Goal: Information Seeking & Learning: Learn about a topic

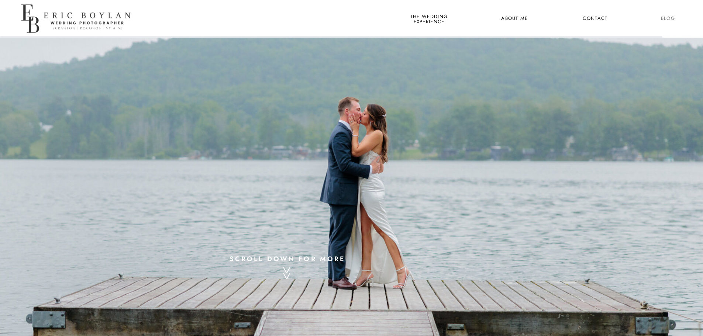
click at [663, 21] on nav "Blog" at bounding box center [667, 19] width 27 height 10
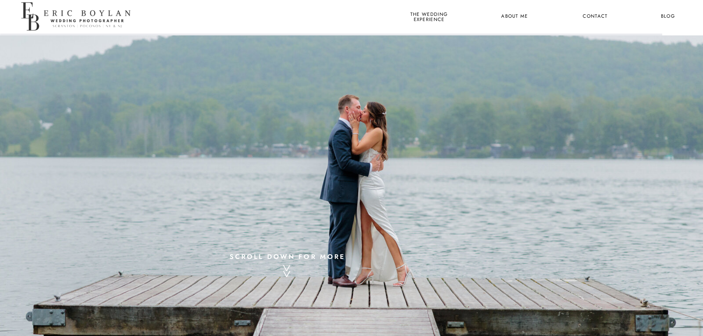
scroll to position [51, 0]
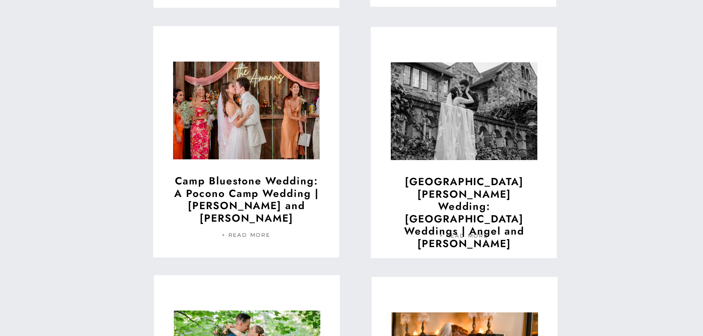
scroll to position [775, 0]
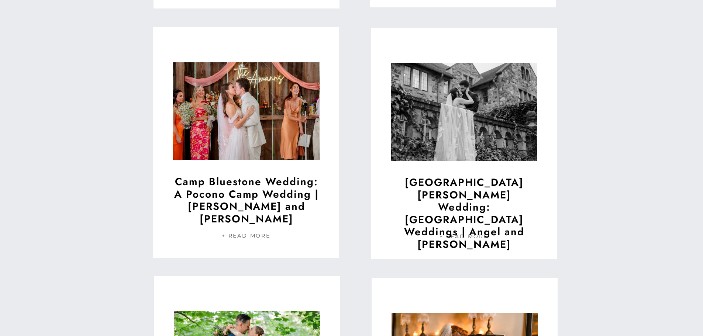
click at [212, 129] on img at bounding box center [246, 111] width 146 height 110
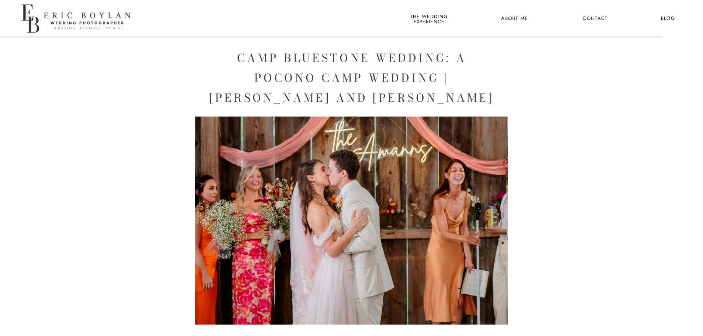
click at [418, 17] on nav "the wedding experience" at bounding box center [429, 19] width 40 height 10
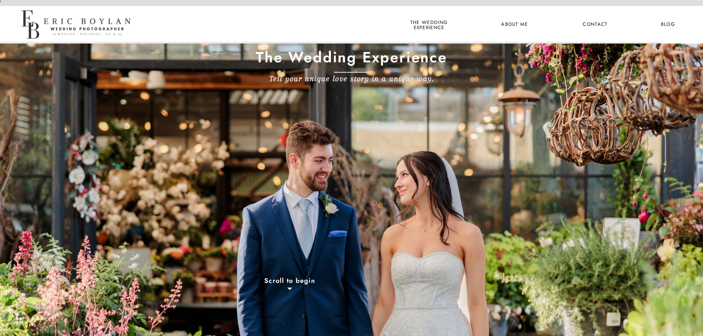
click at [517, 28] on nav "About Me" at bounding box center [514, 25] width 36 height 10
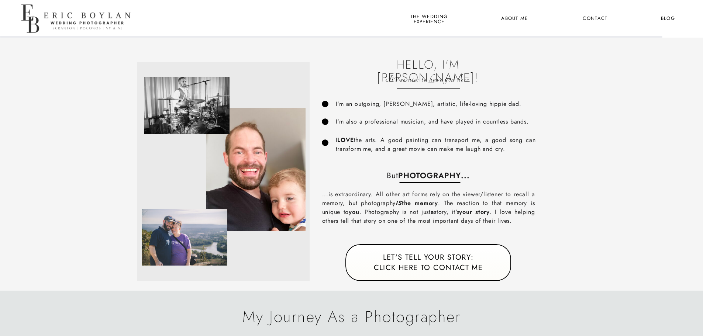
click at [81, 18] on div at bounding box center [77, 19] width 117 height 38
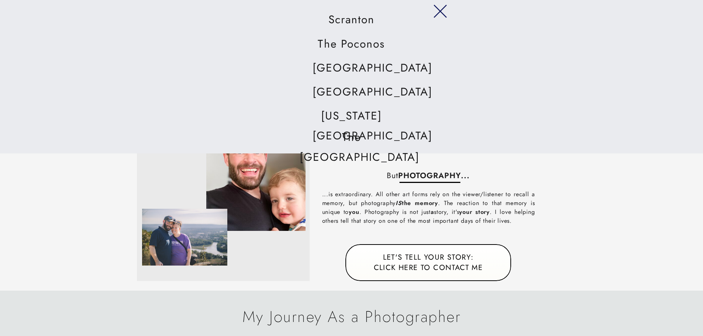
click at [366, 38] on nav "The Poconos" at bounding box center [351, 44] width 78 height 21
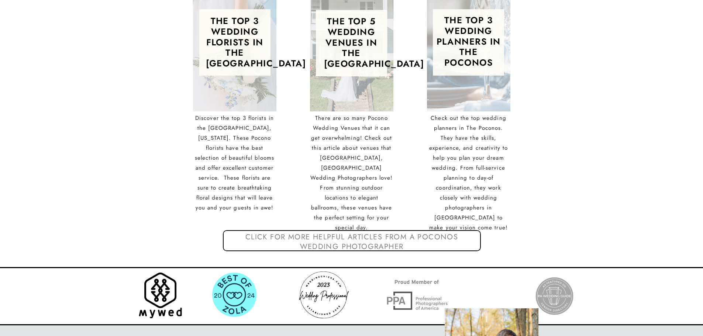
scroll to position [1148, 0]
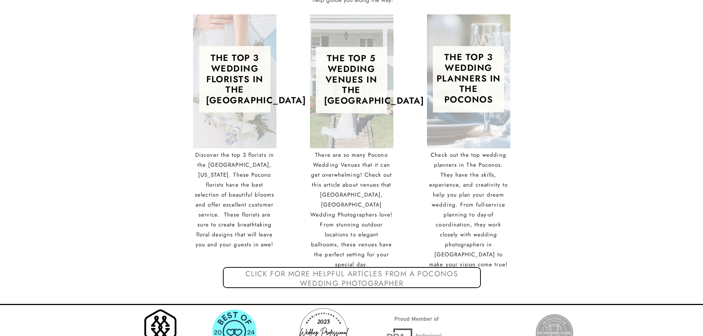
click at [360, 279] on nav "click for more helpful articles from a poconos wedding photographer" at bounding box center [351, 279] width 219 height 21
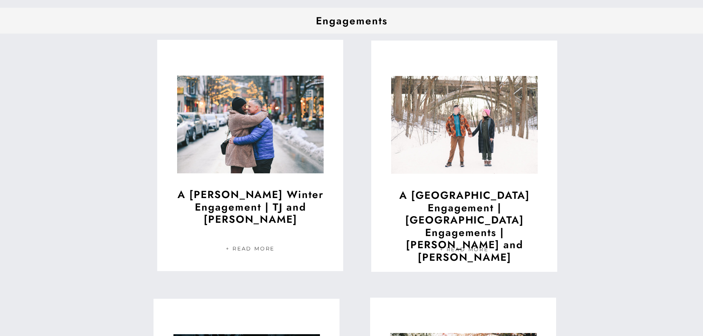
scroll to position [2216, 0]
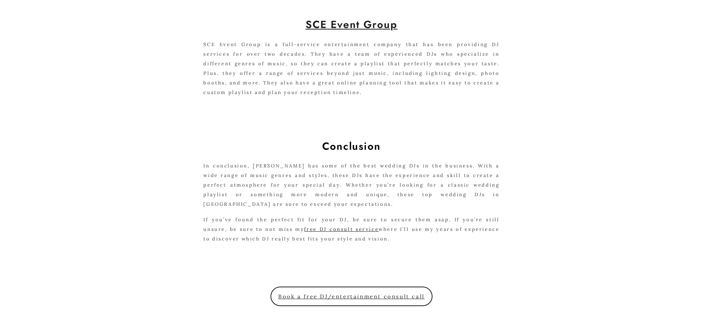
scroll to position [553, 0]
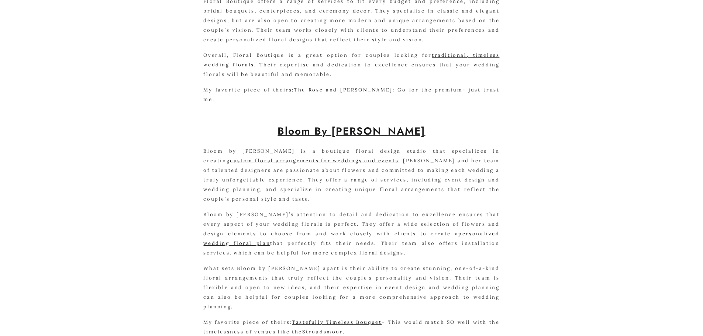
scroll to position [369, 0]
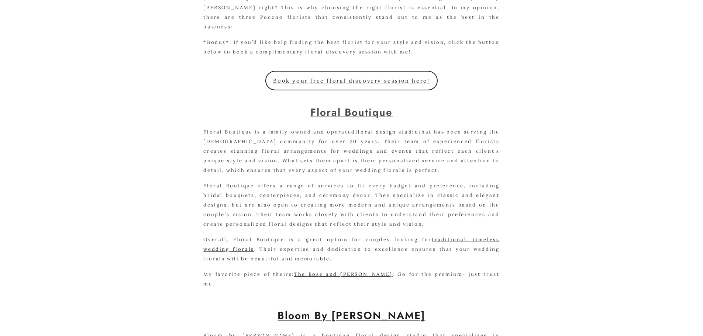
click at [371, 107] on link "Floral Boutique" at bounding box center [351, 112] width 82 height 15
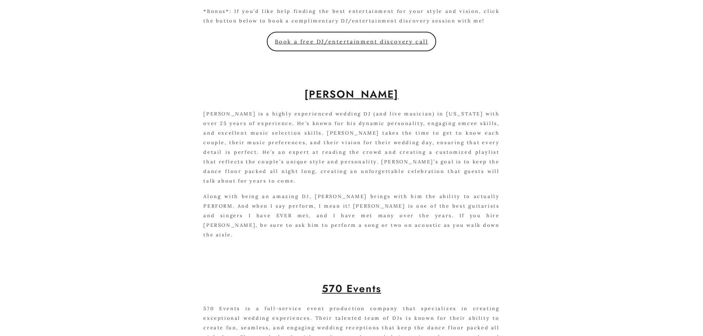
scroll to position [443, 0]
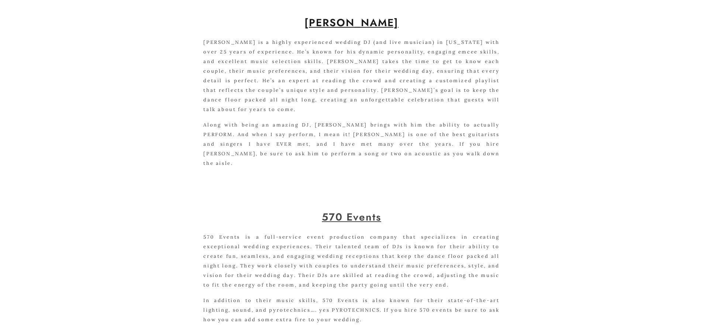
click at [366, 210] on link "570 Events" at bounding box center [351, 217] width 59 height 15
